Goal: Task Accomplishment & Management: Complete application form

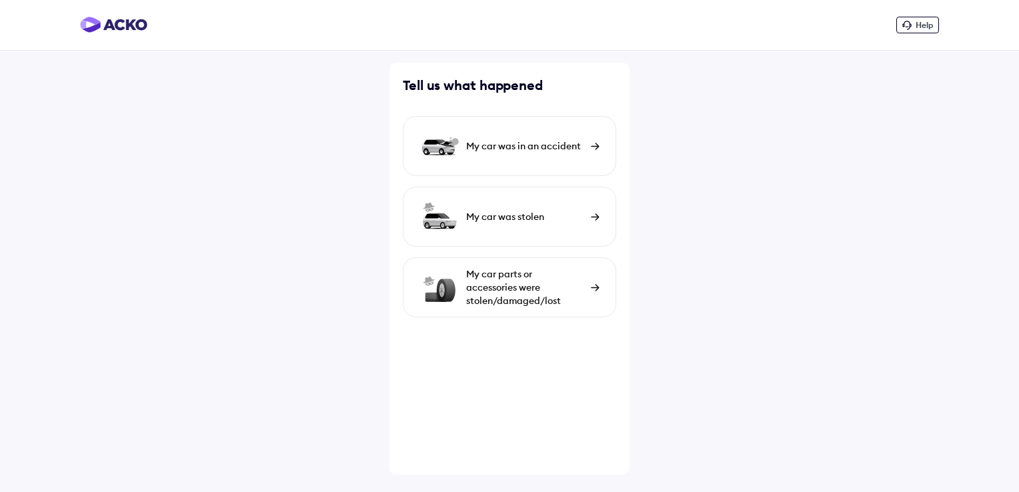
click at [573, 147] on div "My car was in an accident" at bounding box center [525, 145] width 118 height 13
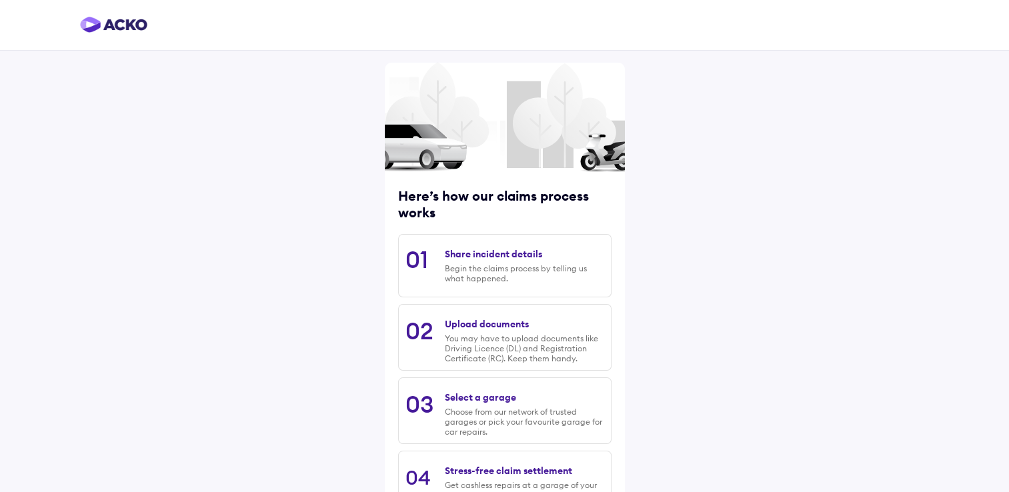
click at [111, 27] on img at bounding box center [113, 25] width 67 height 16
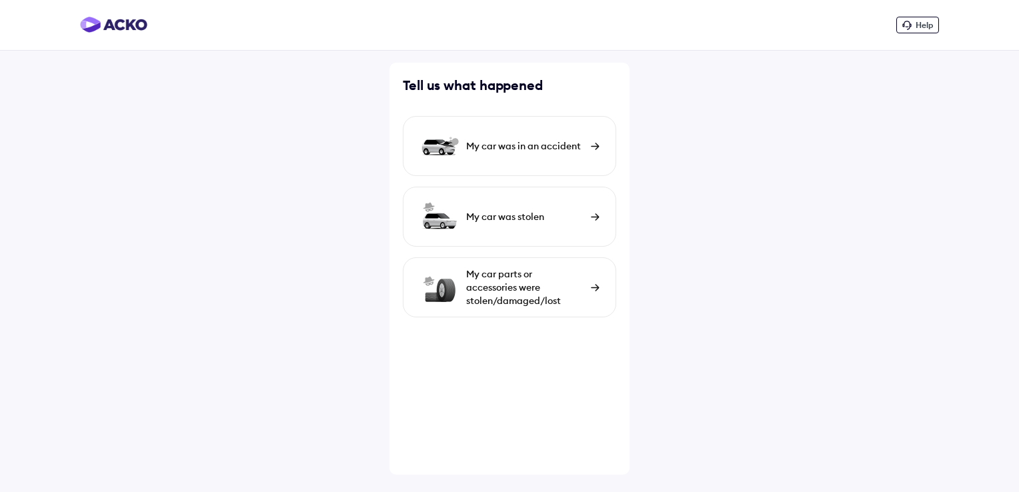
click at [544, 156] on div "My car was in an accident" at bounding box center [509, 146] width 213 height 60
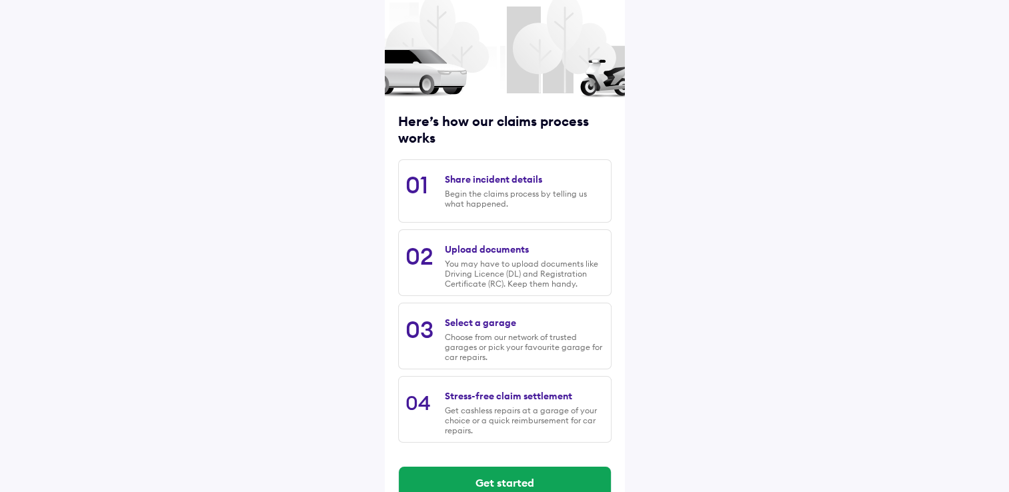
scroll to position [107, 0]
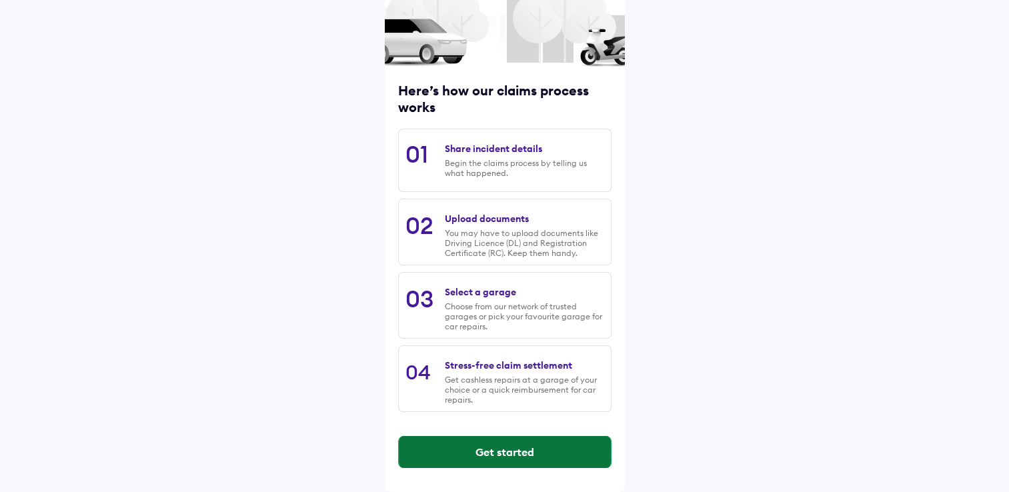
click at [488, 450] on button "Get started" at bounding box center [505, 452] width 212 height 32
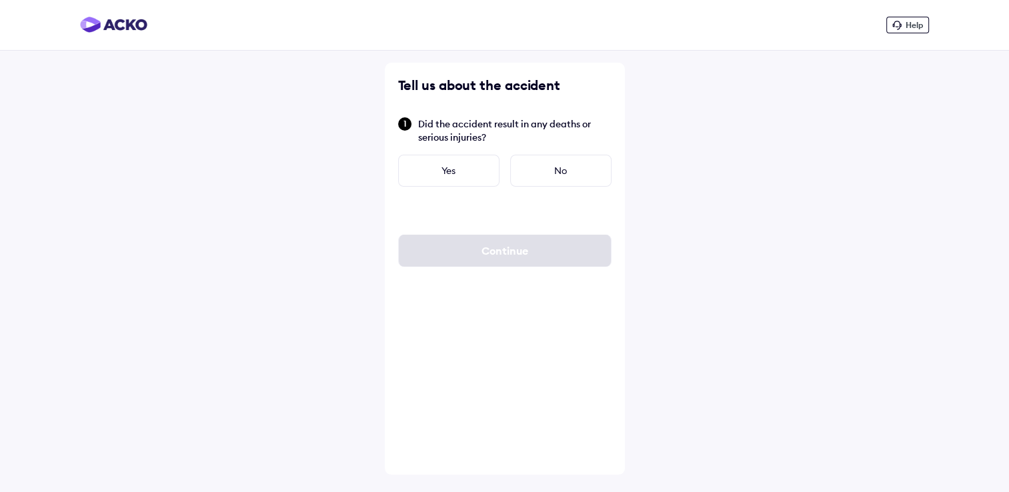
scroll to position [0, 0]
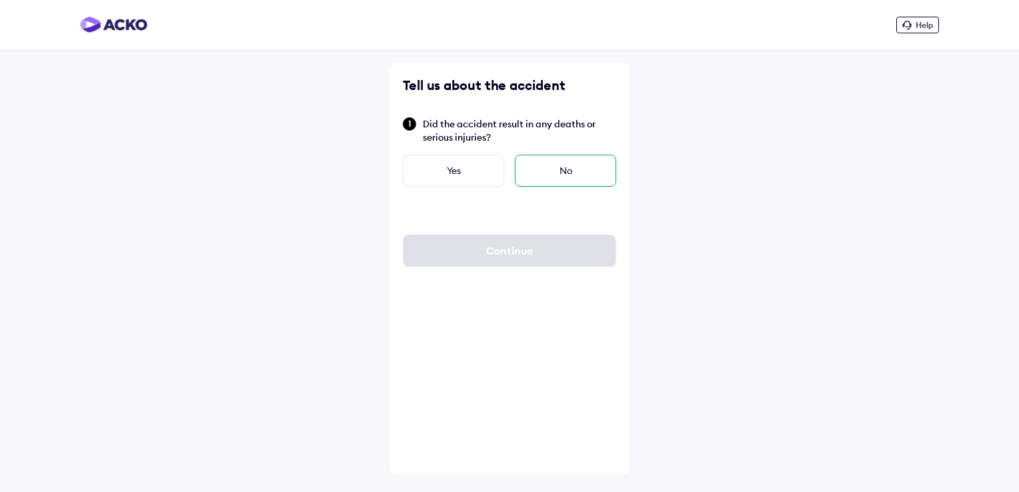
click at [539, 173] on div "No" at bounding box center [565, 171] width 101 height 32
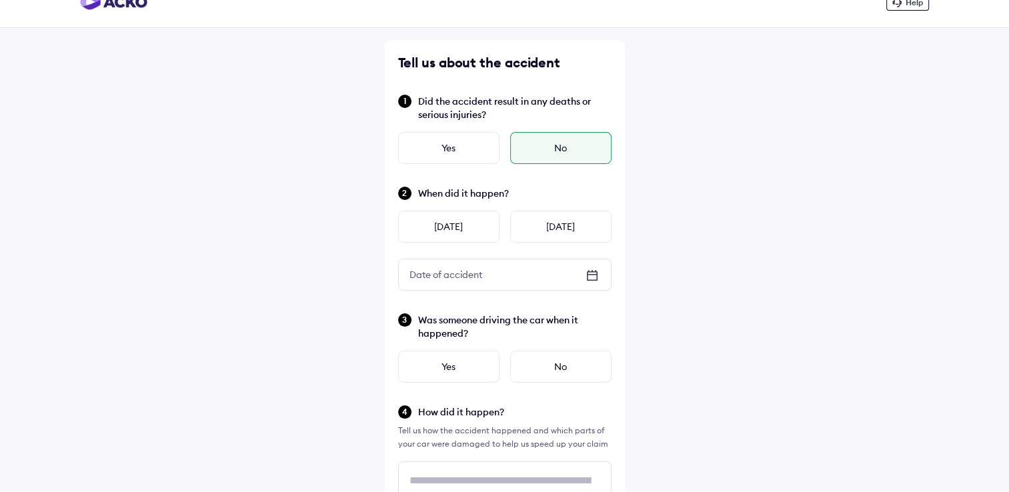
scroll to position [24, 0]
click at [576, 151] on div "No" at bounding box center [560, 147] width 101 height 32
click at [592, 274] on icon at bounding box center [592, 274] width 16 height 16
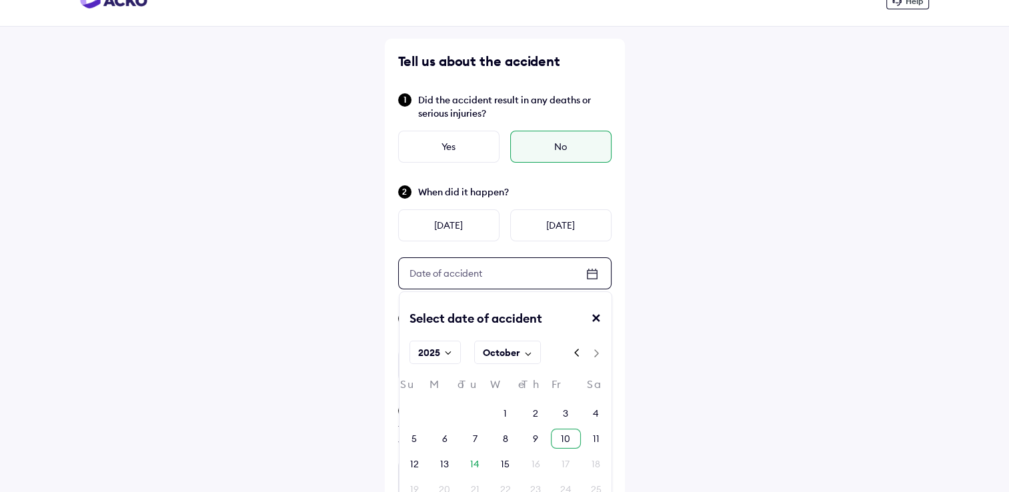
click at [566, 438] on div "10" at bounding box center [565, 438] width 9 height 13
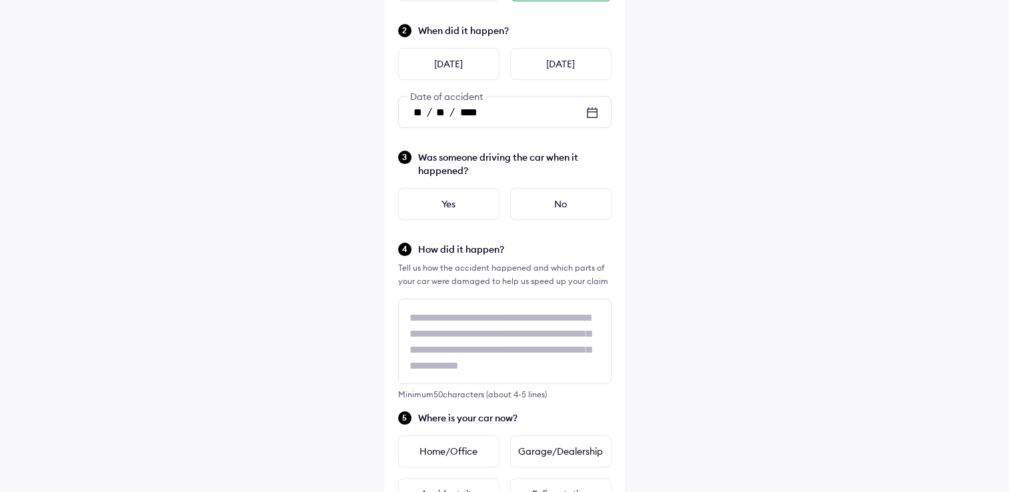
scroll to position [186, 0]
click at [539, 209] on div "No" at bounding box center [560, 203] width 101 height 32
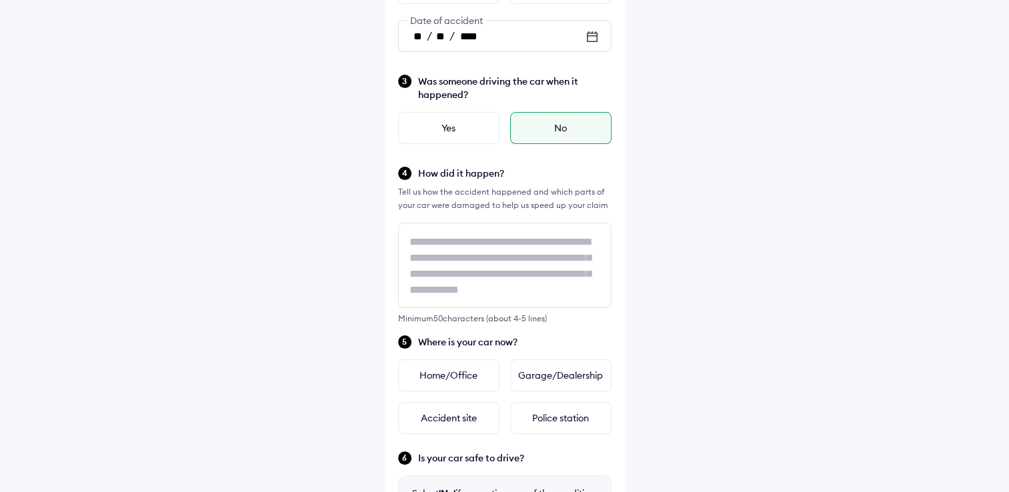
scroll to position [264, 0]
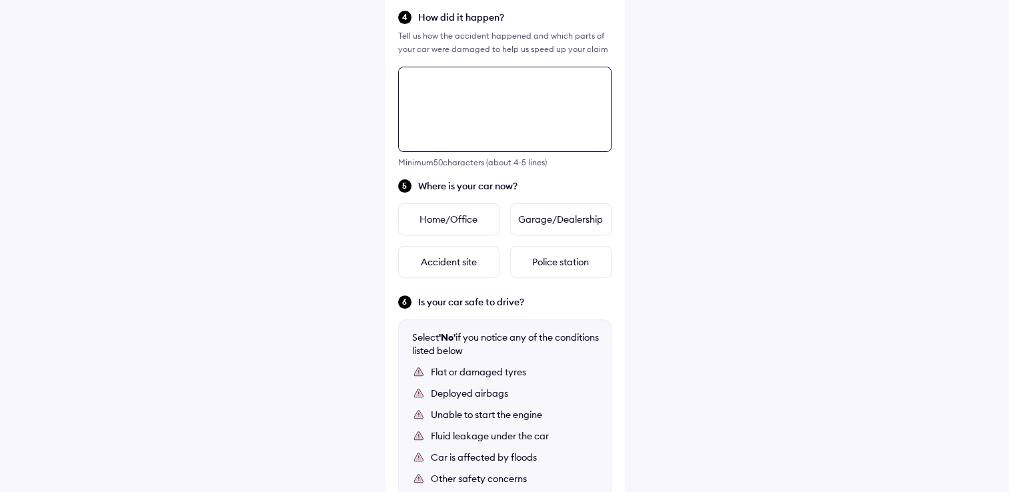
click at [494, 246] on div "Tell us about the accident Did the accident result in any deaths or serious inj…" at bounding box center [505, 152] width 240 height 1015
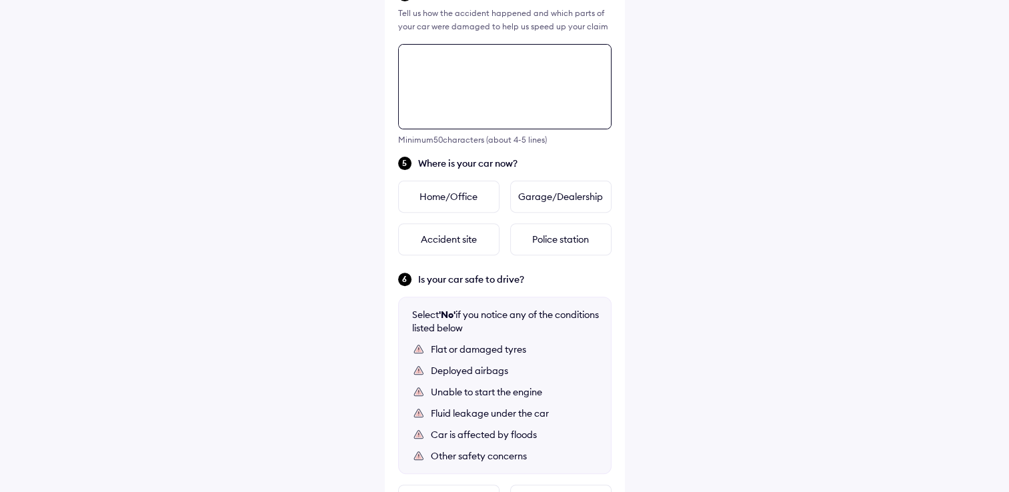
scroll to position [484, 0]
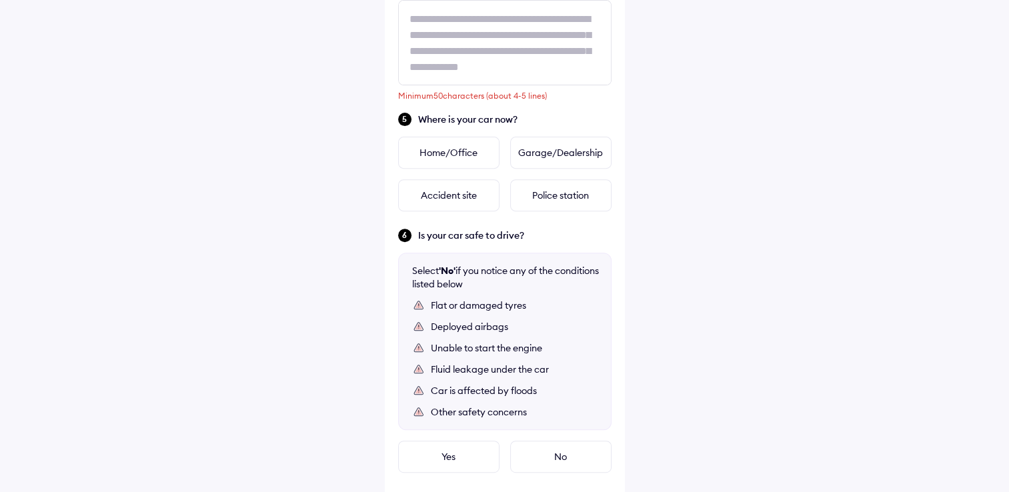
click at [795, 239] on div "Help Tell us about the accident Did the accident result in any deaths or seriou…" at bounding box center [504, 54] width 1009 height 1077
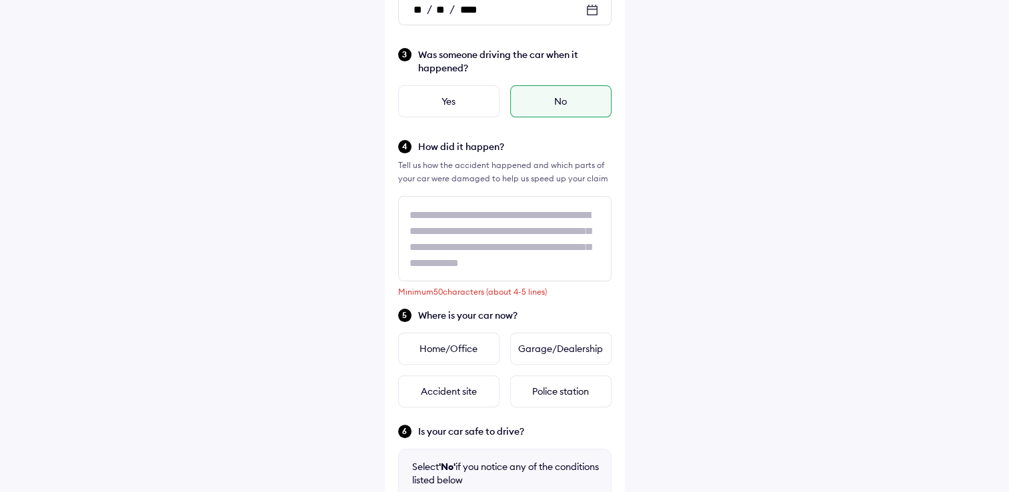
scroll to position [288, 0]
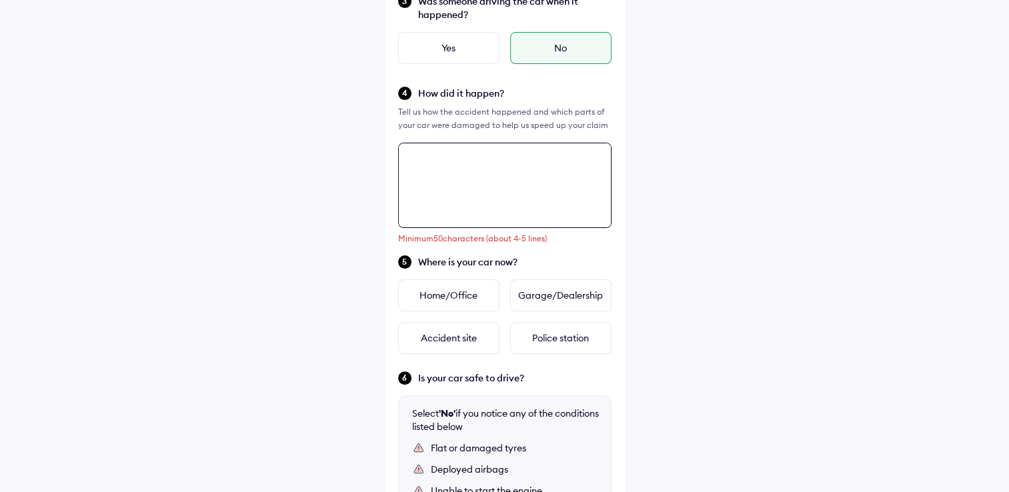
click at [428, 223] on div "Tell us about the accident Did the accident result in any deaths or serious inj…" at bounding box center [505, 228] width 240 height 1015
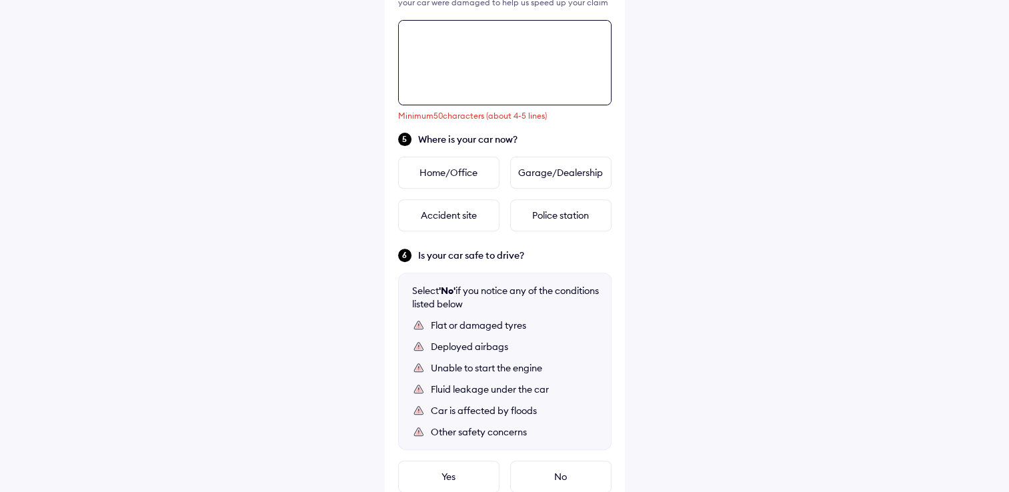
scroll to position [484, 0]
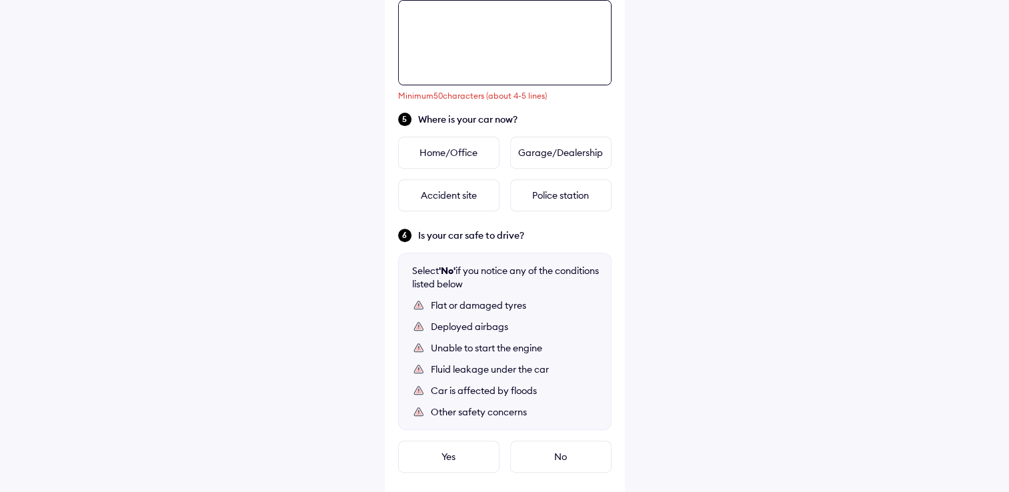
paste textarea "**********"
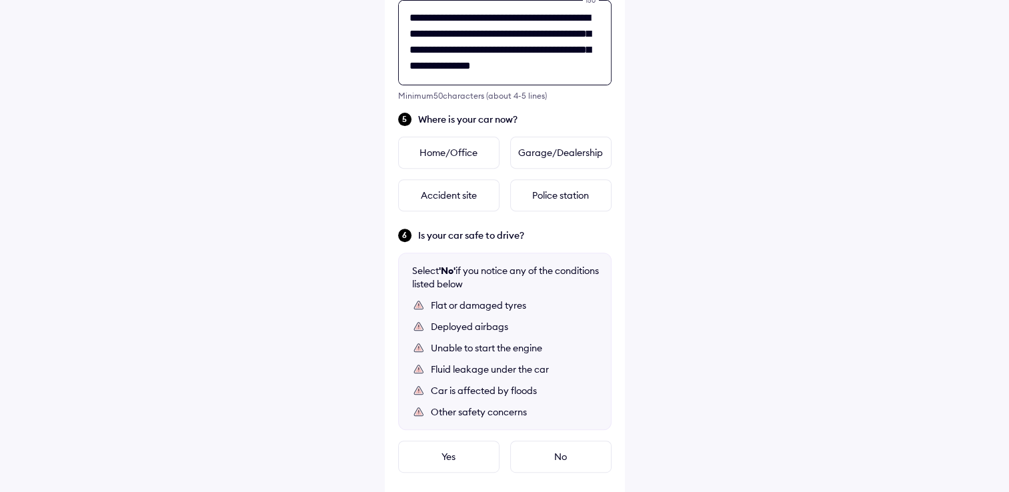
click at [491, 60] on textarea "**********" at bounding box center [504, 42] width 213 height 85
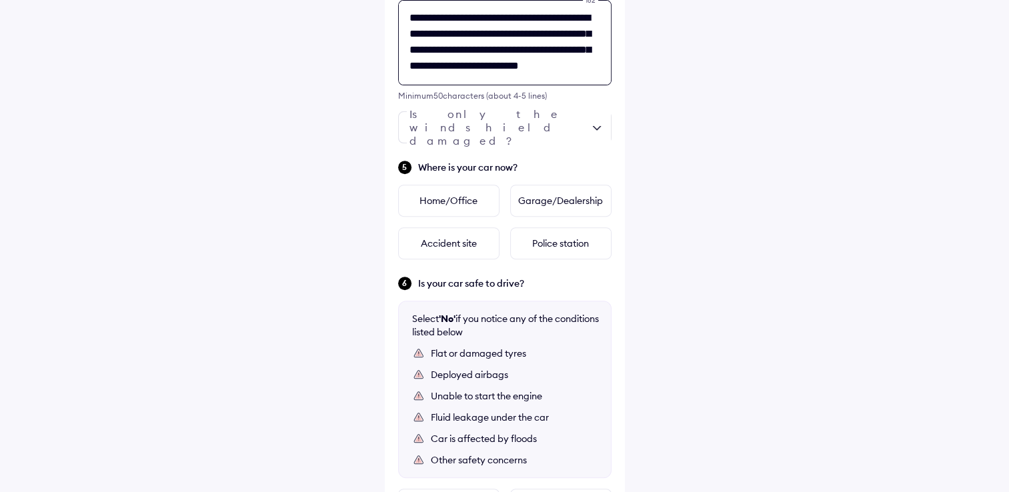
click at [437, 76] on textarea "**********" at bounding box center [504, 42] width 213 height 85
type textarea "**********"
click at [945, 275] on div "**********" at bounding box center [504, 79] width 1009 height 1126
click at [568, 210] on div "Garage/Dealership" at bounding box center [560, 201] width 101 height 32
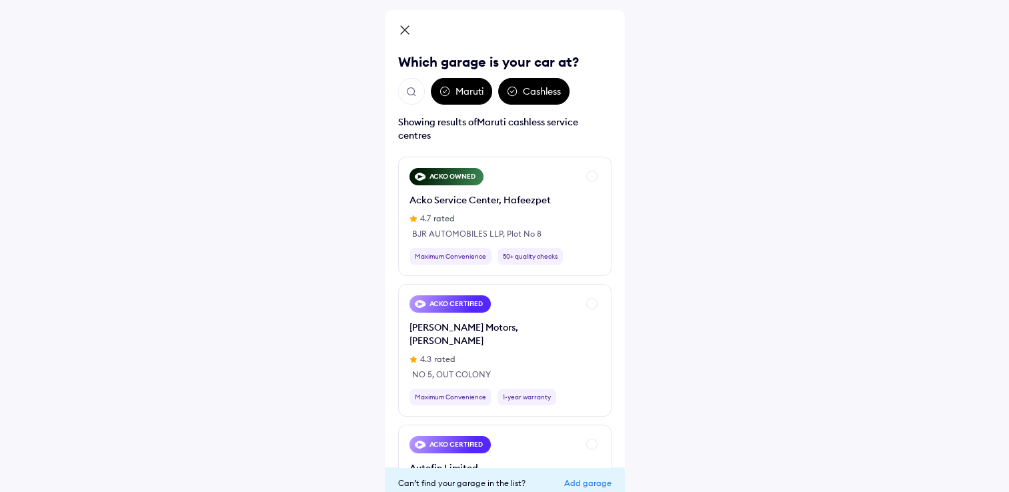
scroll to position [0, 0]
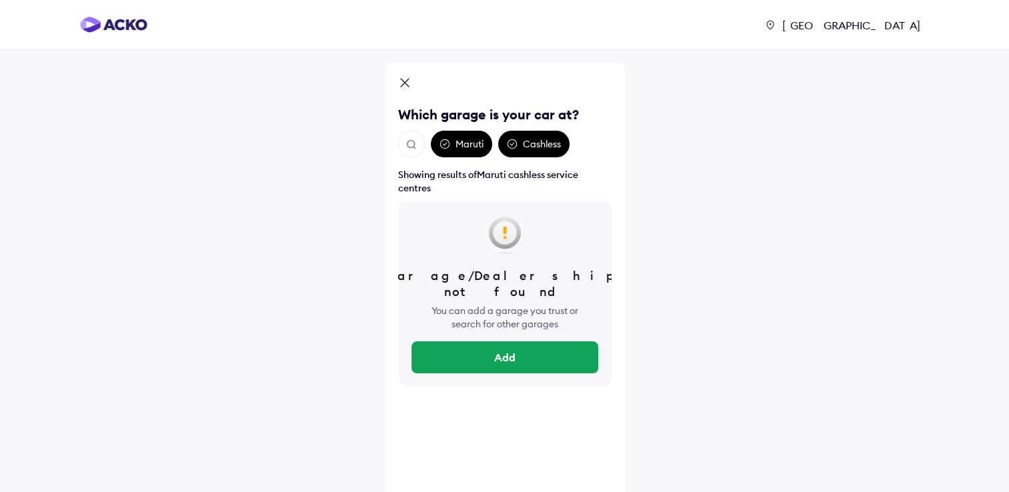
click at [468, 143] on div "Maruti" at bounding box center [461, 144] width 61 height 27
click at [412, 146] on img "Open search" at bounding box center [412, 145] width 12 height 12
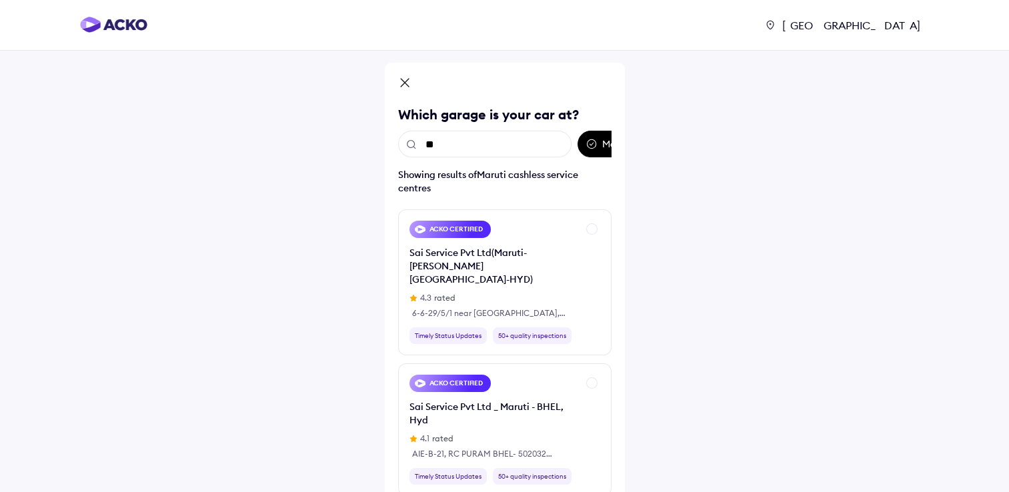
type input "***"
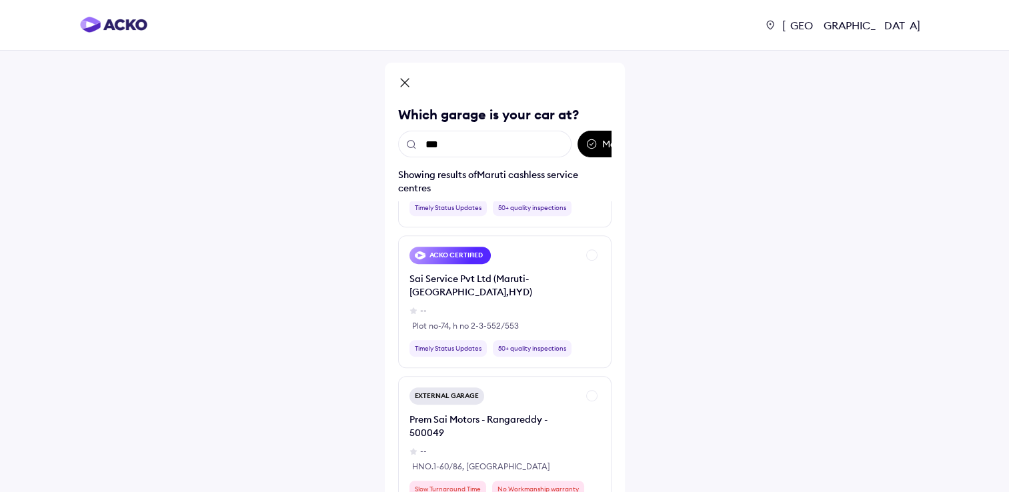
scroll to position [696, 0]
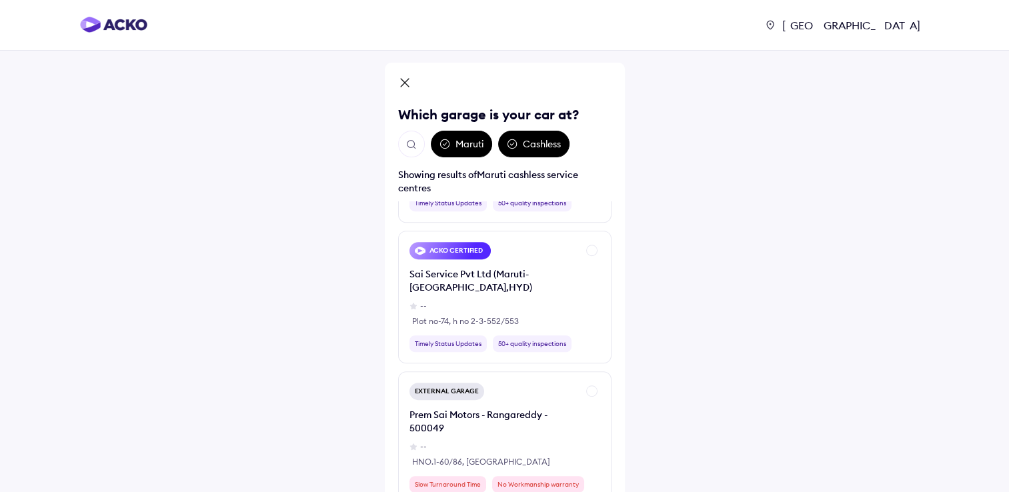
click at [576, 314] on div "ACKO CERTIFIED Sai Service Pvt Ltd (Maruti-LB NAGAR,HYD) -- Plot no-74, h no 2-…" at bounding box center [494, 297] width 168 height 110
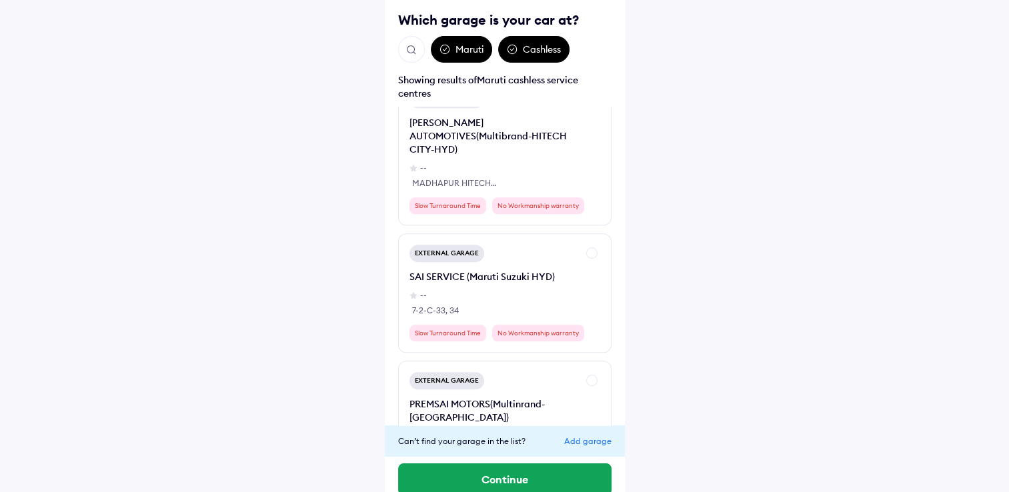
scroll to position [1161, 0]
click at [546, 55] on div "Cashless" at bounding box center [533, 49] width 71 height 27
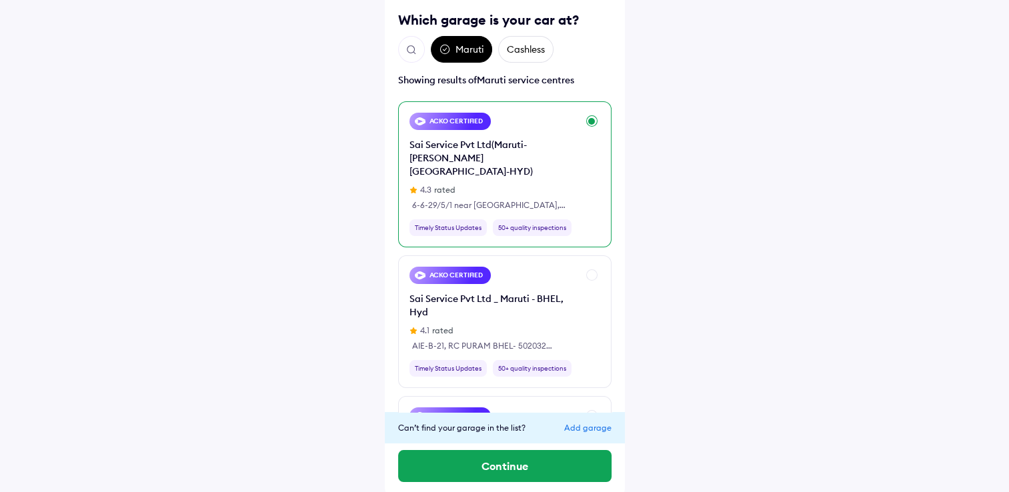
scroll to position [0, 0]
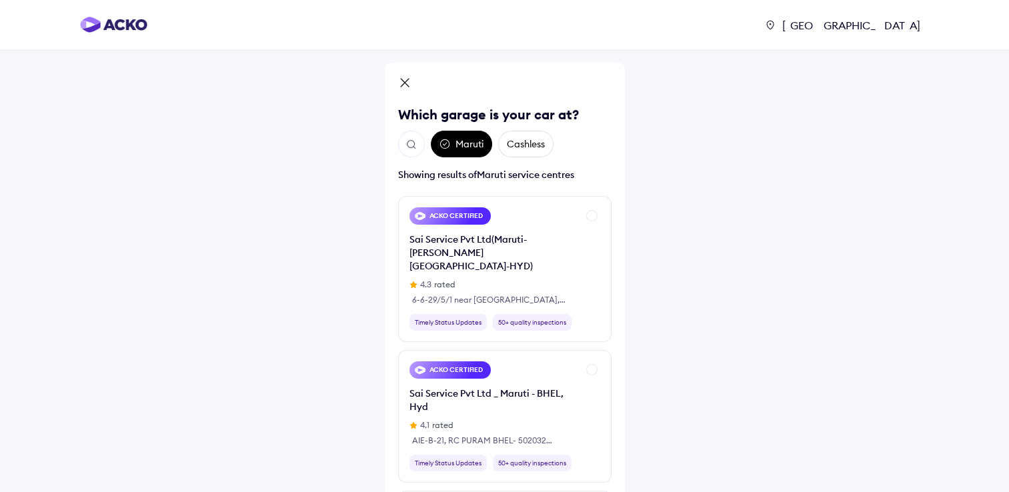
click at [409, 141] on img "Open search" at bounding box center [412, 145] width 12 height 12
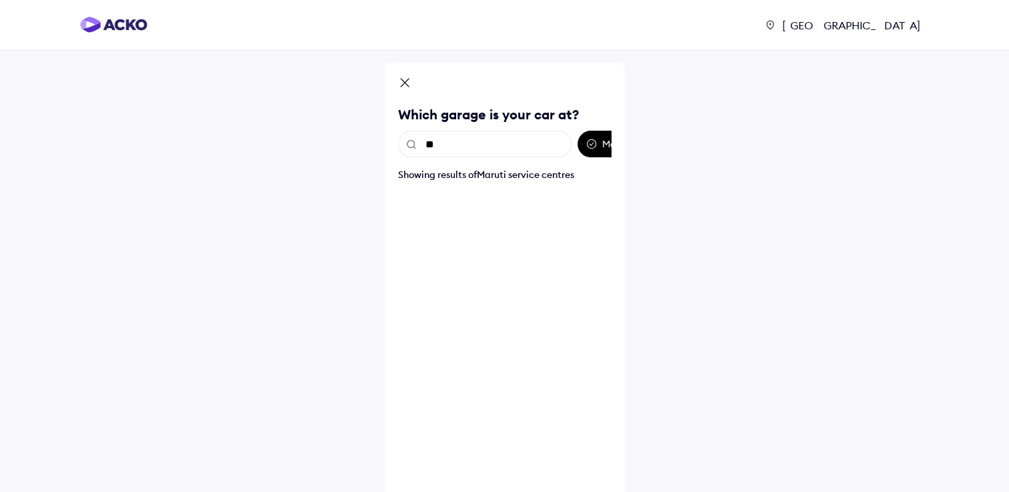
type input "*"
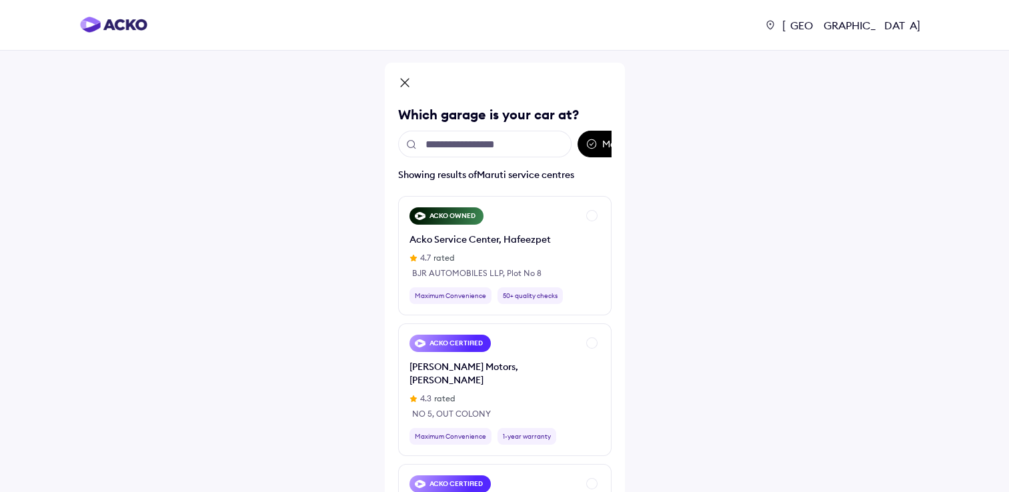
click at [407, 84] on icon at bounding box center [404, 84] width 13 height 16
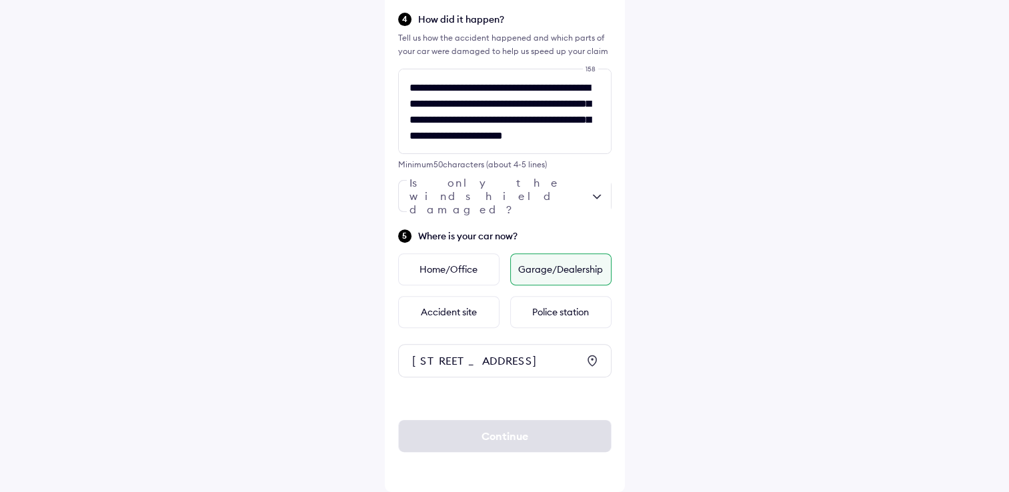
scroll to position [452, 0]
click at [596, 356] on icon at bounding box center [592, 361] width 9 height 11
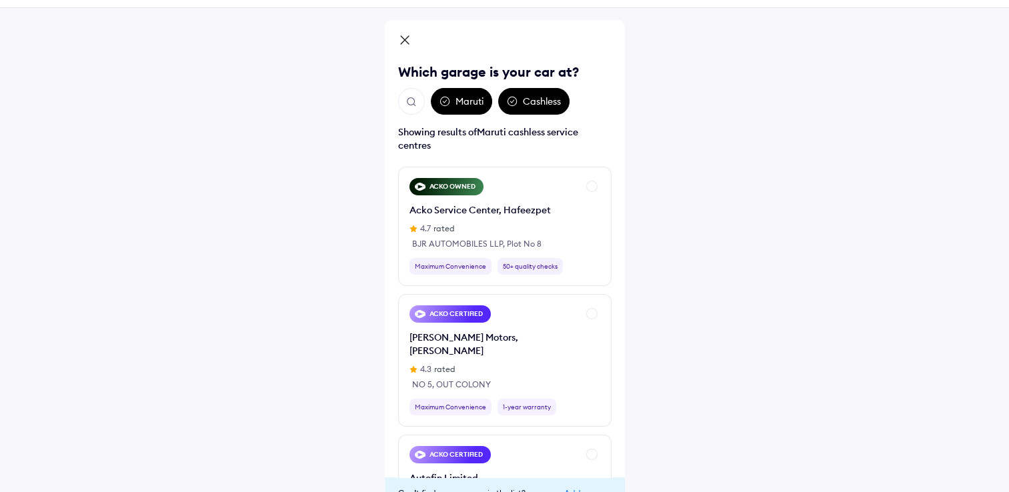
scroll to position [0, 0]
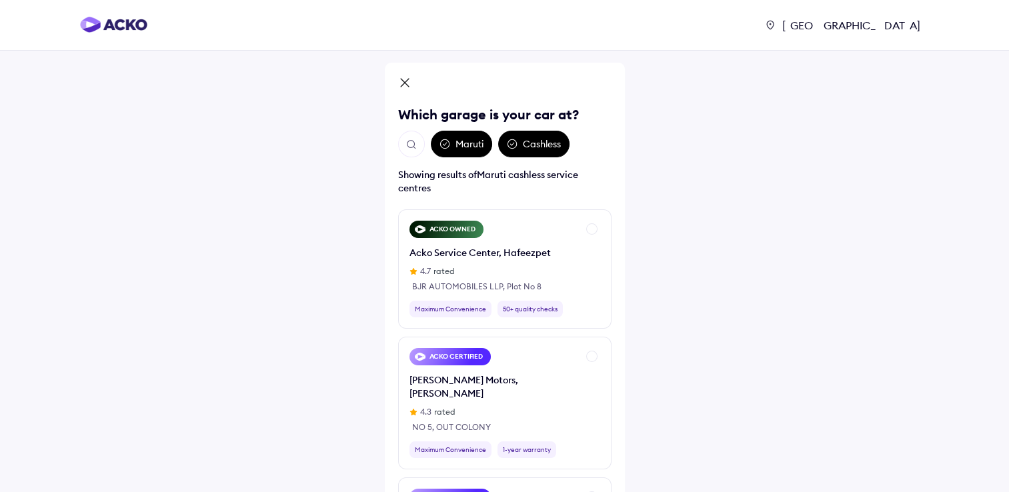
click at [404, 83] on icon at bounding box center [404, 84] width 13 height 16
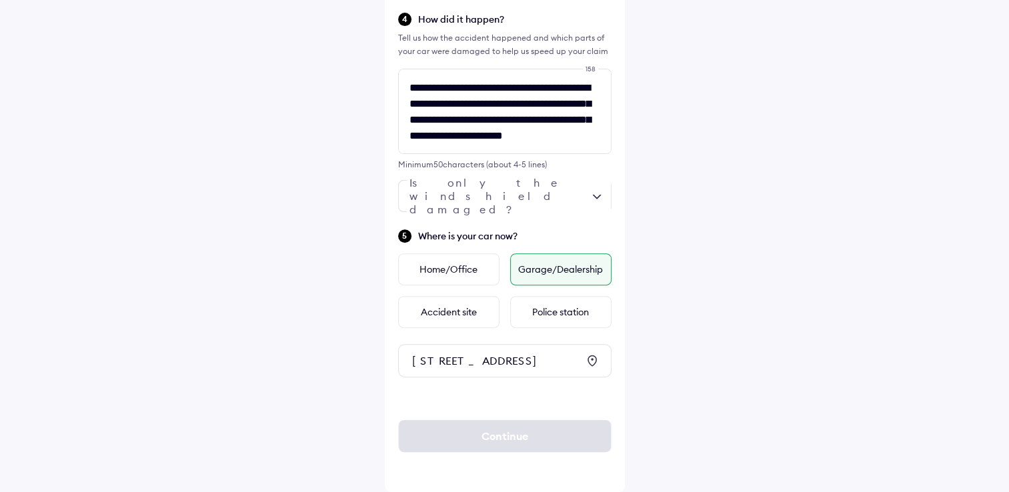
scroll to position [452, 0]
click at [438, 354] on div "Plot no-74, h no 2-3-552/553, Nagole Main Road Sai Nagar Colony Alkapuri X Road…" at bounding box center [494, 360] width 165 height 13
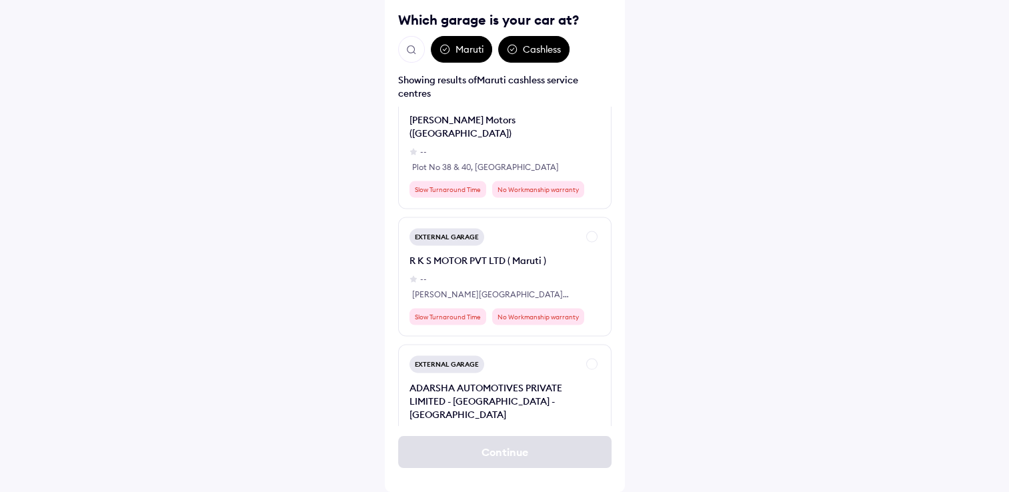
scroll to position [0, 0]
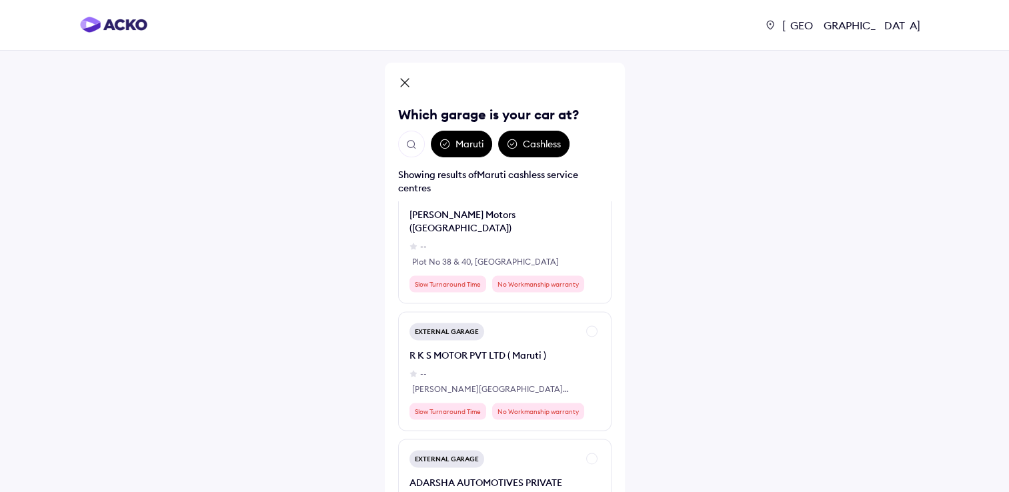
click at [408, 83] on icon at bounding box center [404, 84] width 13 height 16
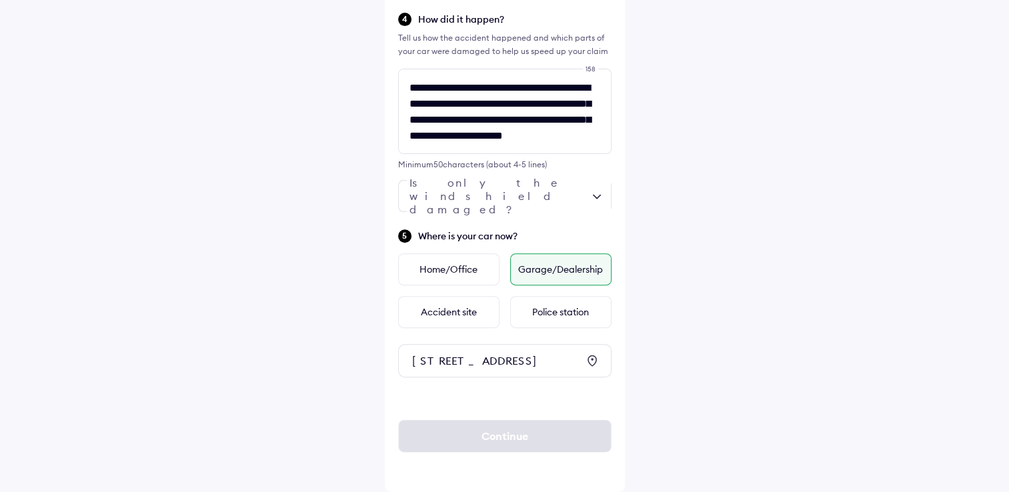
scroll to position [452, 0]
drag, startPoint x: 414, startPoint y: 320, endPoint x: 542, endPoint y: 365, distance: 135.0
click at [542, 365] on div "Plot no-74, h no 2-3-552/553, Nagole Main Road Sai Nagar Colony Alkapuri X Road…" at bounding box center [494, 360] width 165 height 13
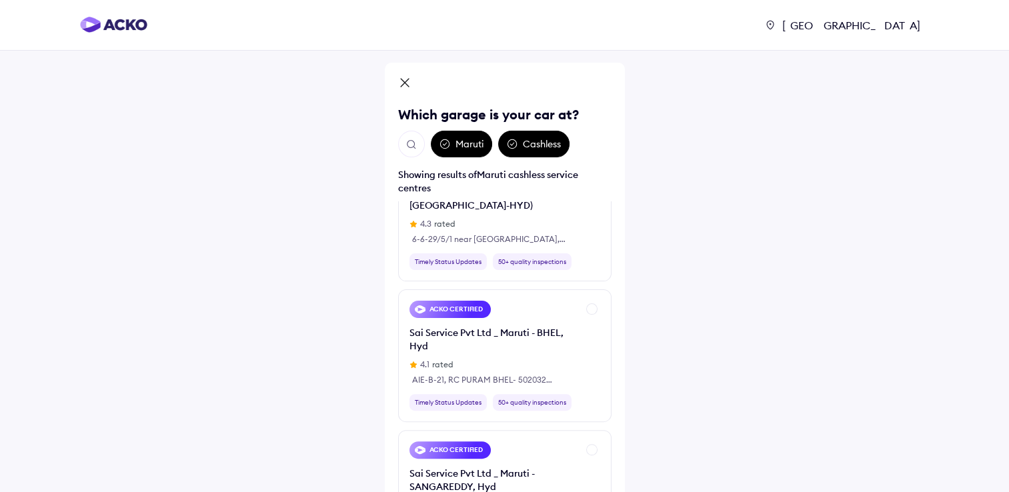
scroll to position [484, 0]
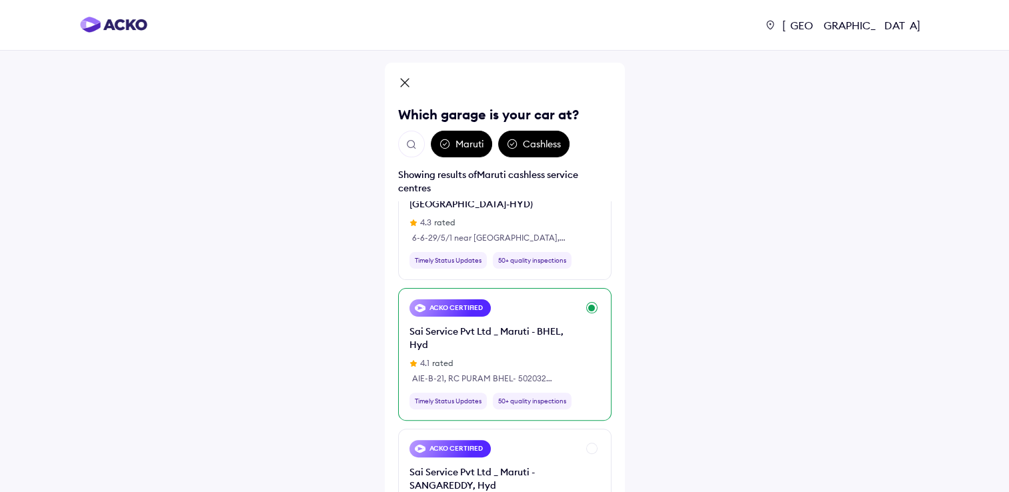
click at [475, 325] on div "Sai Service Pvt Ltd _ Maruti - BHEL, Hyd" at bounding box center [494, 338] width 168 height 27
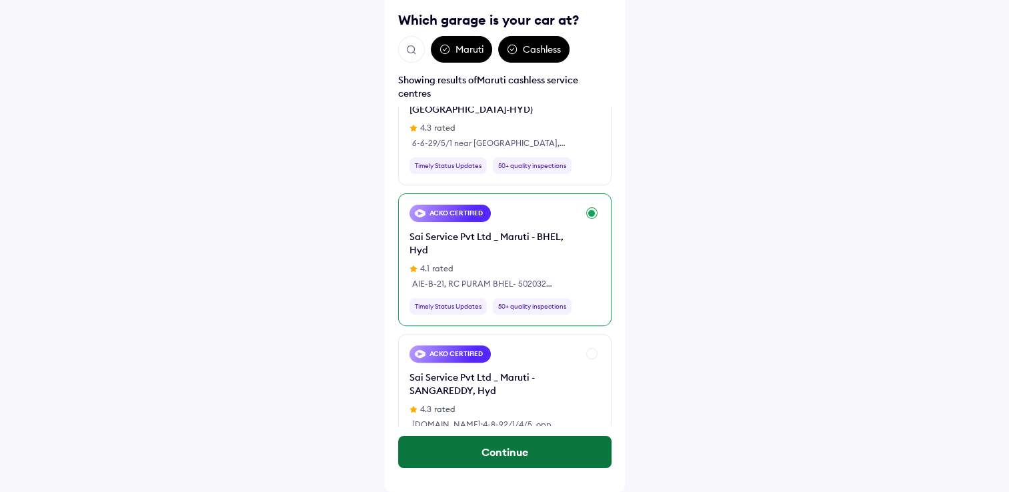
click at [494, 466] on button "Continue" at bounding box center [504, 452] width 213 height 32
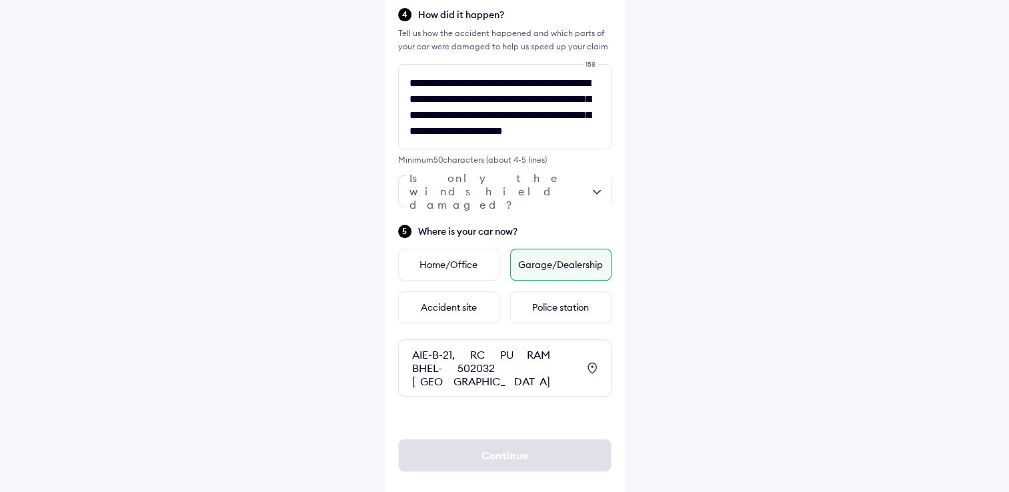
scroll to position [426, 0]
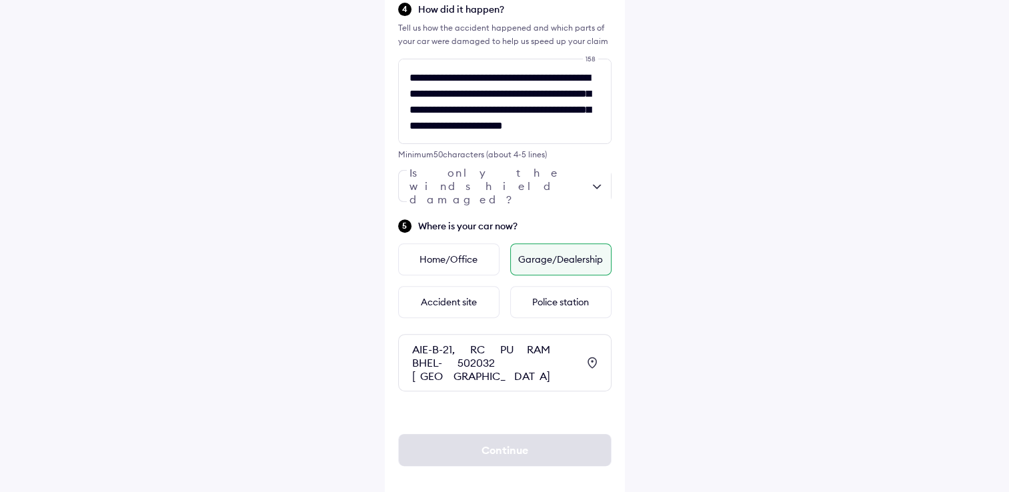
click at [520, 364] on div "AIE-B-21, RC PURAM BHEL- 502032 Hyderabad" at bounding box center [494, 363] width 165 height 40
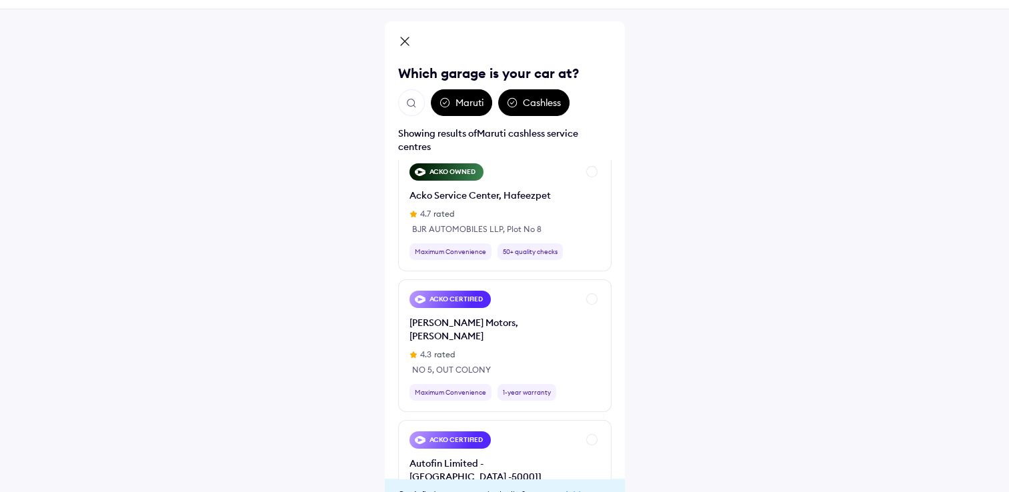
scroll to position [0, 0]
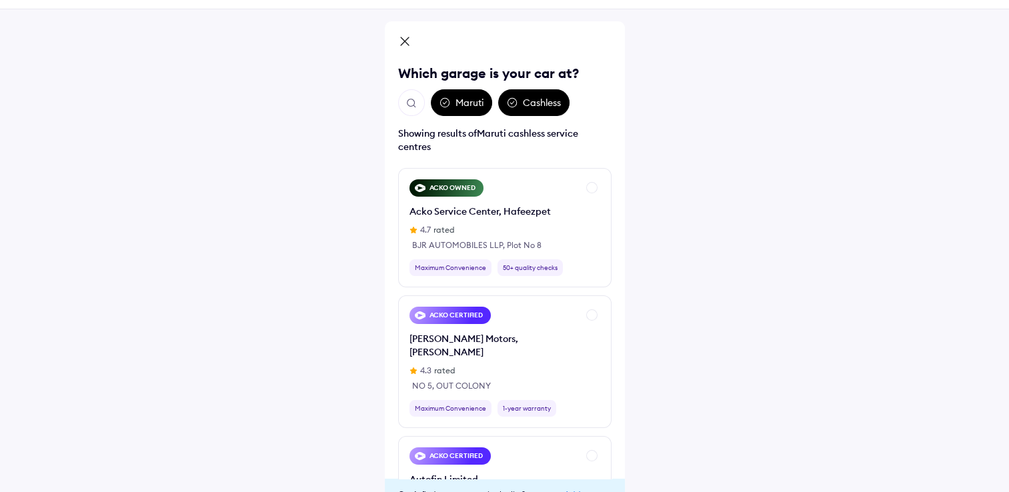
click at [400, 49] on icon at bounding box center [404, 43] width 13 height 16
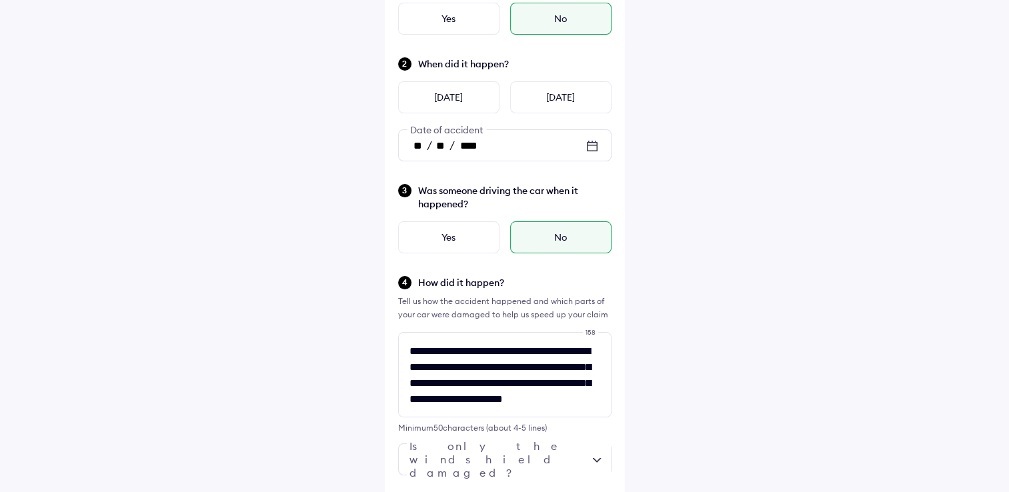
scroll to position [152, 0]
click at [703, 266] on div "**********" at bounding box center [504, 314] width 1009 height 932
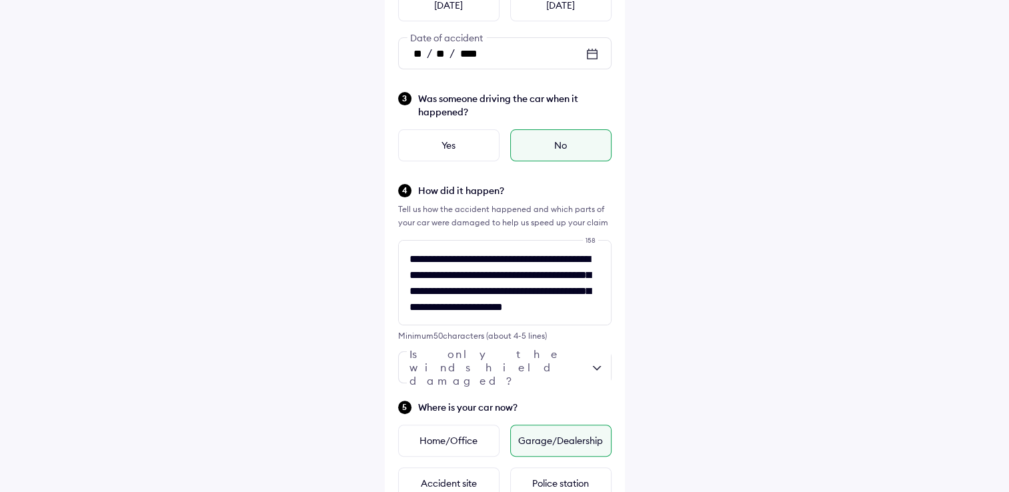
scroll to position [17, 0]
click at [587, 372] on div at bounding box center [504, 368] width 213 height 32
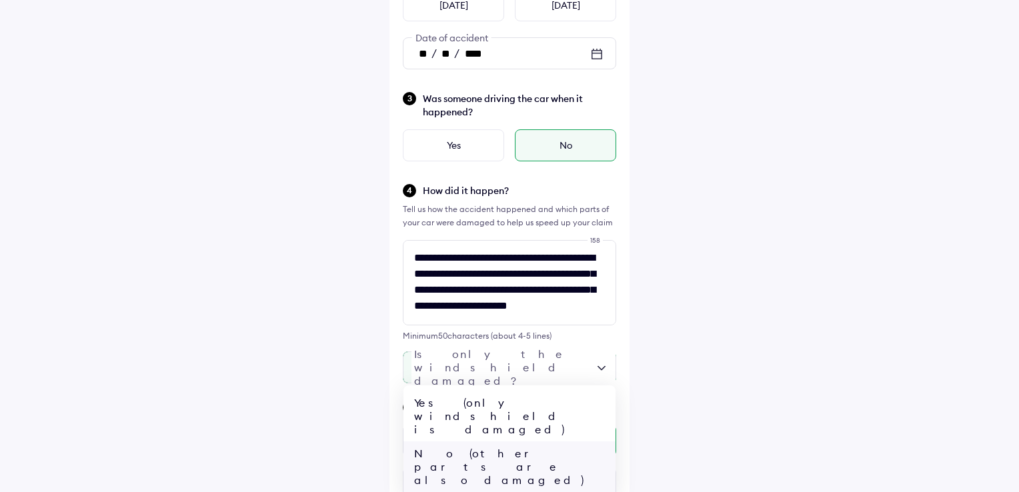
click at [553, 442] on div "No (other parts are also damaged)" at bounding box center [510, 467] width 212 height 51
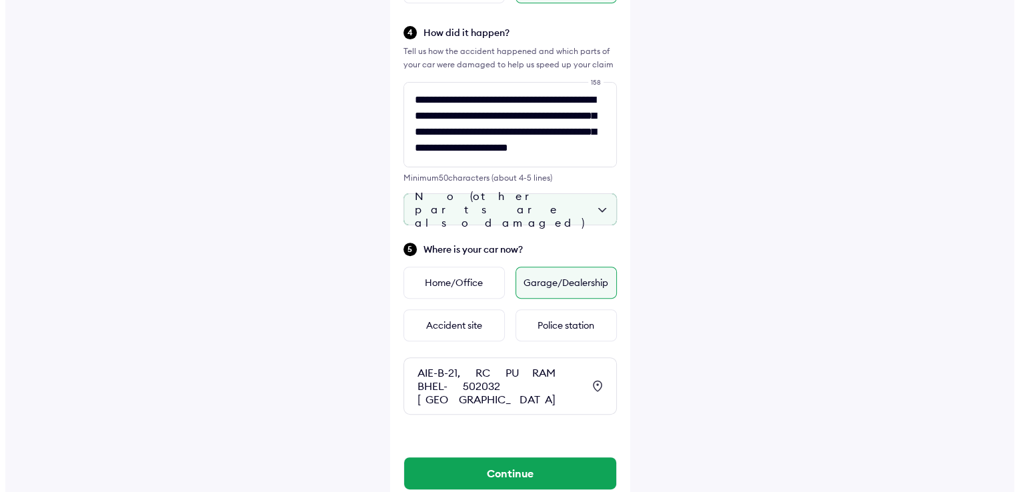
scroll to position [426, 0]
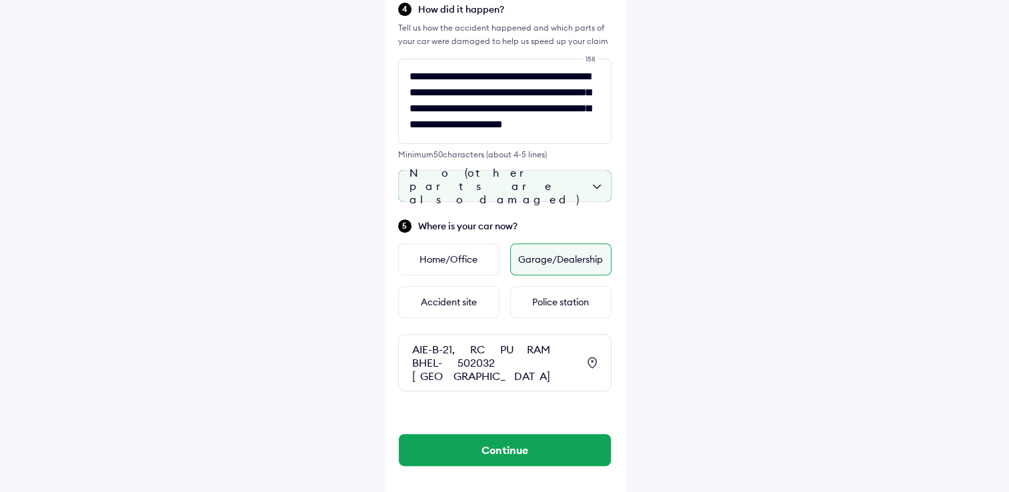
click at [574, 183] on div "No (other parts are also damaged)" at bounding box center [504, 186] width 213 height 32
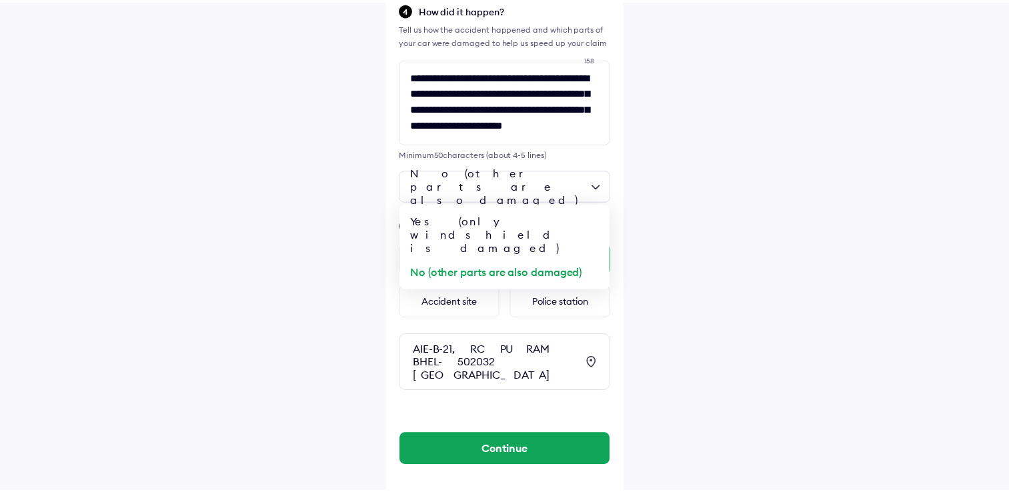
scroll to position [0, 0]
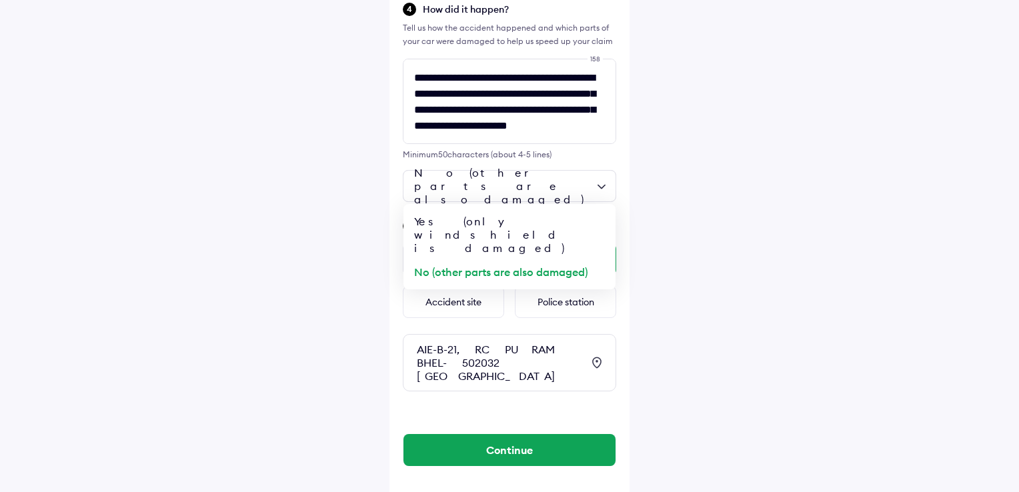
click at [826, 179] on div "**********" at bounding box center [509, 40] width 1019 height 932
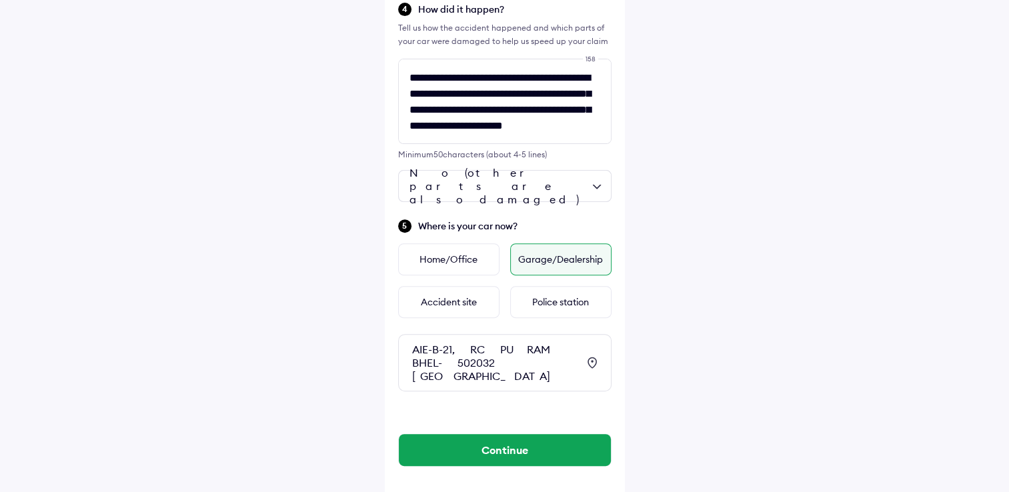
click at [527, 366] on div "AIE-B-21, RC PURAM BHEL- 502032 Hyderabad" at bounding box center [494, 363] width 165 height 40
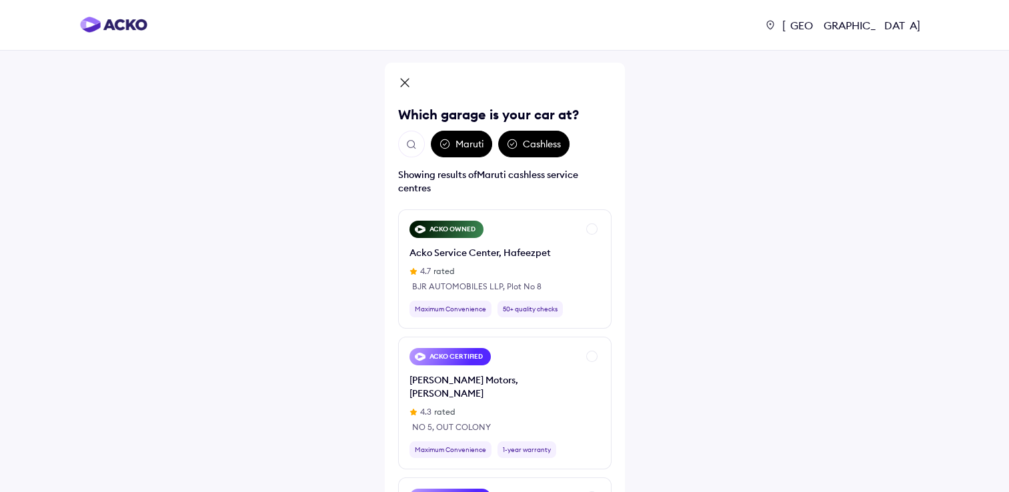
click at [411, 143] on img "Open search" at bounding box center [412, 145] width 12 height 12
type input "*"
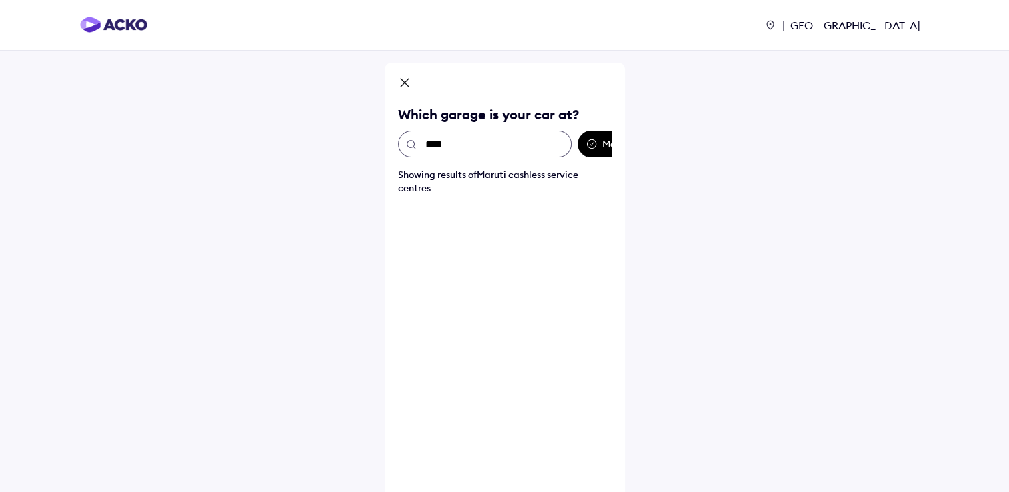
type input "***"
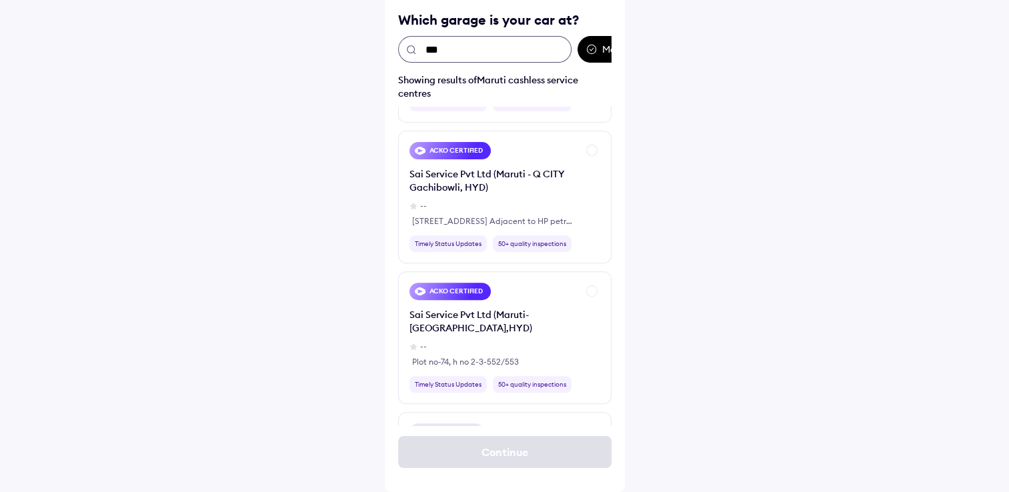
scroll to position [565, 0]
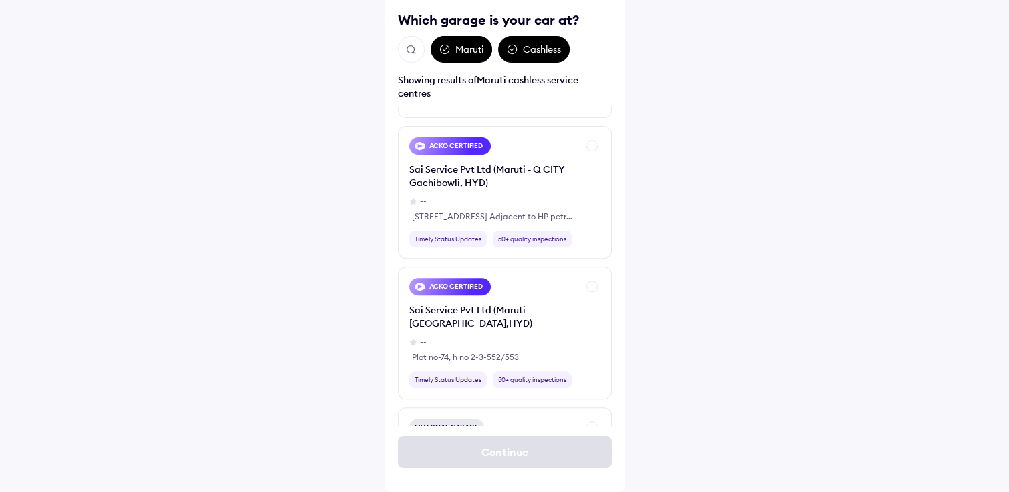
click at [664, 245] on div "Hyderabad Hyderabad Which garage is your car at? Maruti Cashless Showing result…" at bounding box center [504, 198] width 1009 height 587
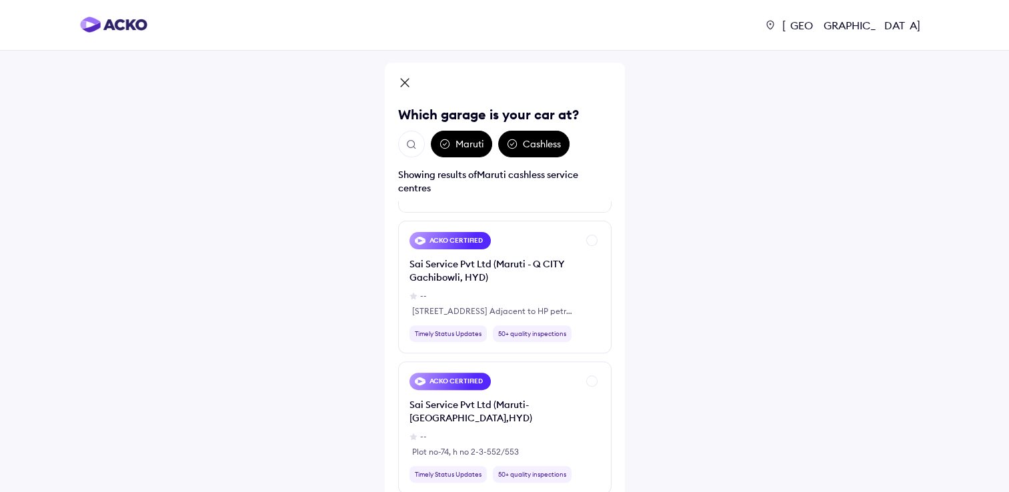
click at [402, 85] on icon at bounding box center [404, 84] width 13 height 16
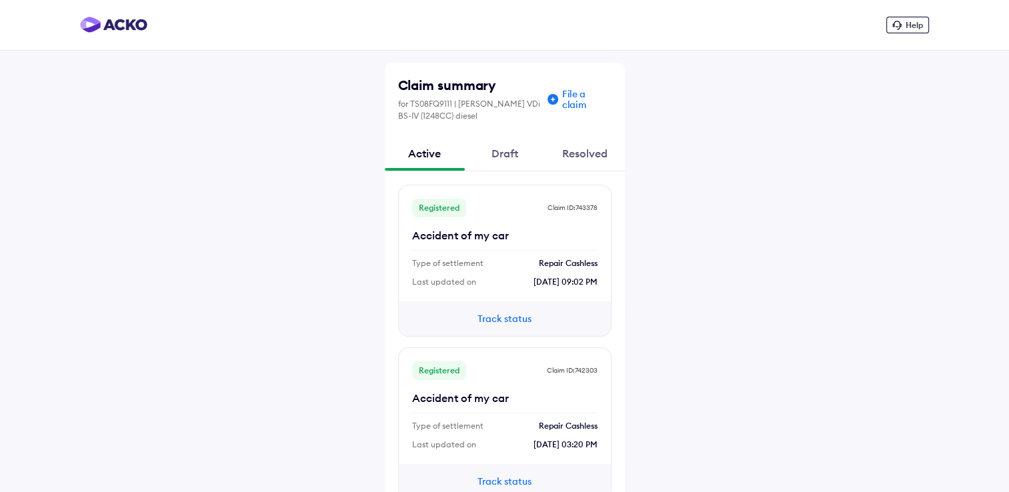
scroll to position [30, 0]
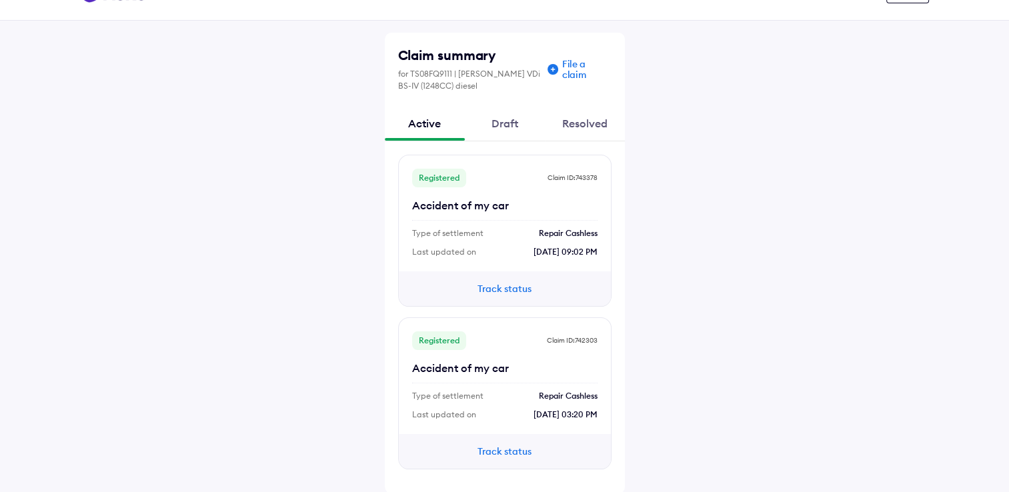
click at [508, 286] on button "Track status" at bounding box center [505, 289] width 80 height 15
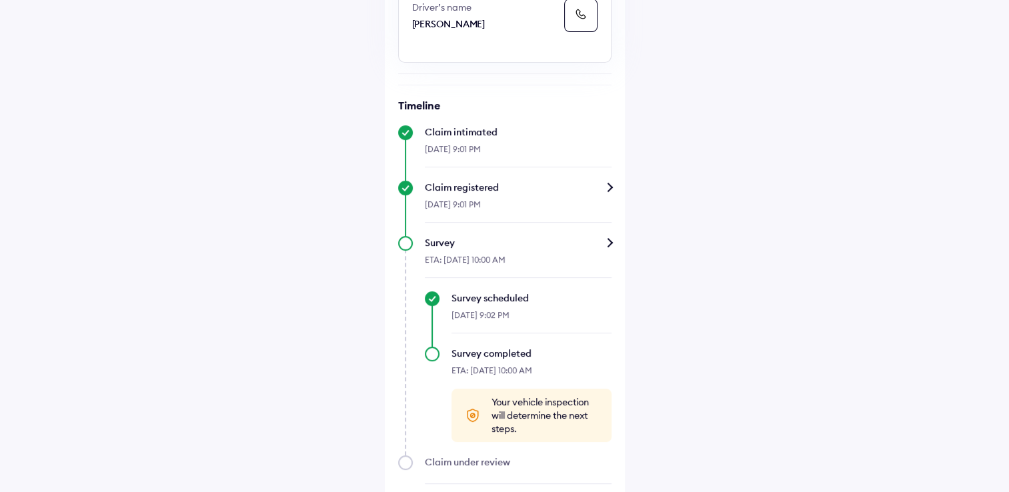
scroll to position [398, 0]
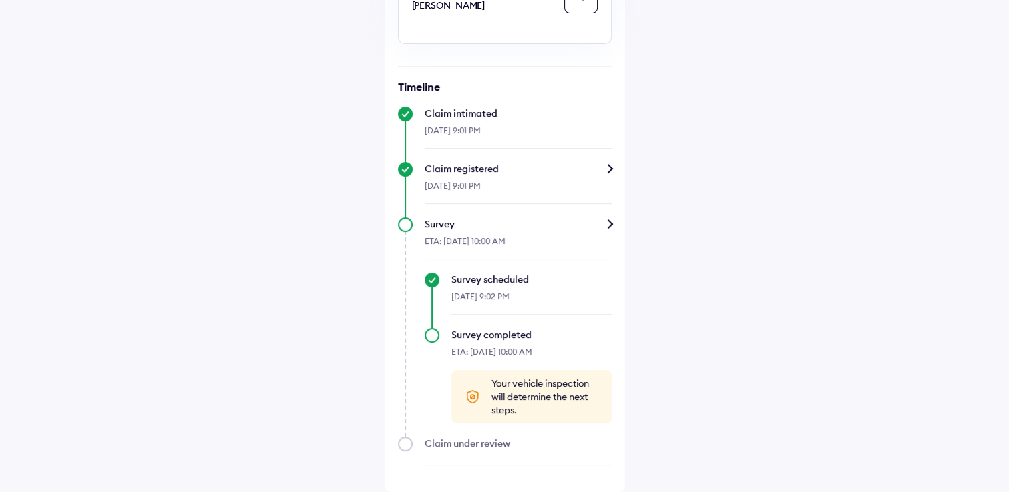
click at [510, 239] on div "ETA: 16-Oct-2025, 10:00 AM" at bounding box center [518, 245] width 187 height 29
click at [608, 169] on div "Claim registered" at bounding box center [518, 168] width 187 height 13
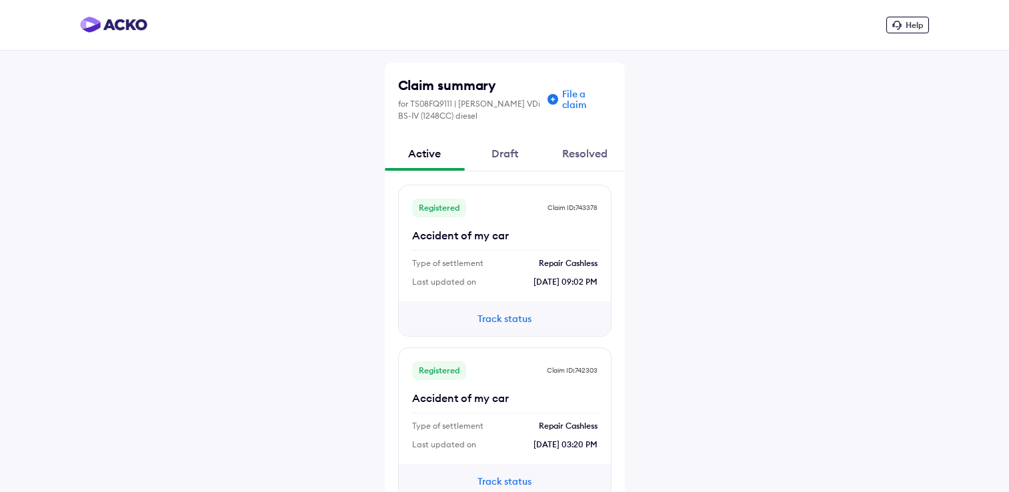
scroll to position [30, 0]
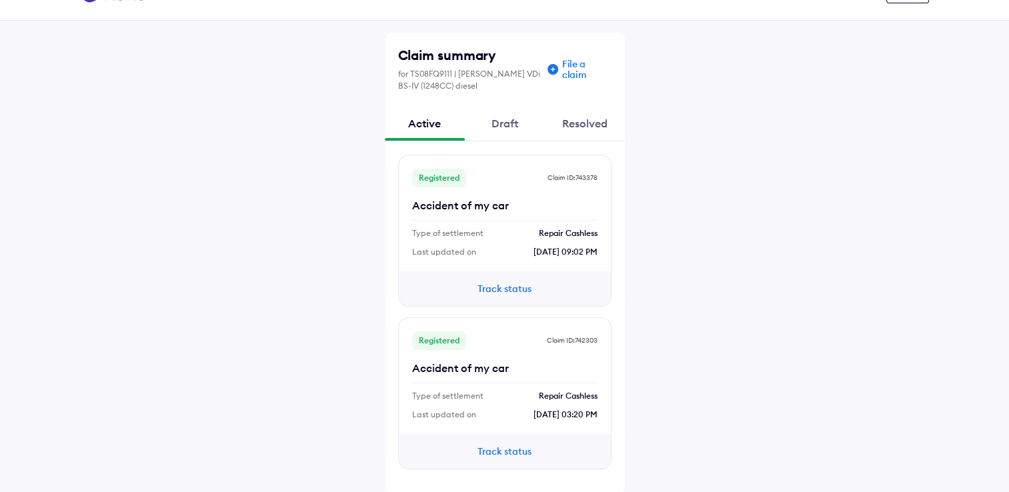
click at [512, 452] on button "Track status" at bounding box center [505, 451] width 80 height 15
